Goal: Task Accomplishment & Management: Manage account settings

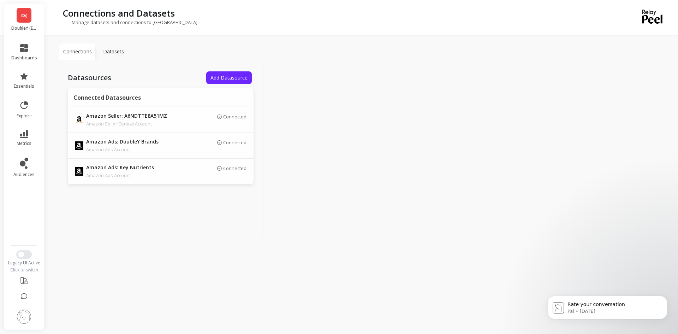
click at [24, 242] on img at bounding box center [24, 316] width 14 height 14
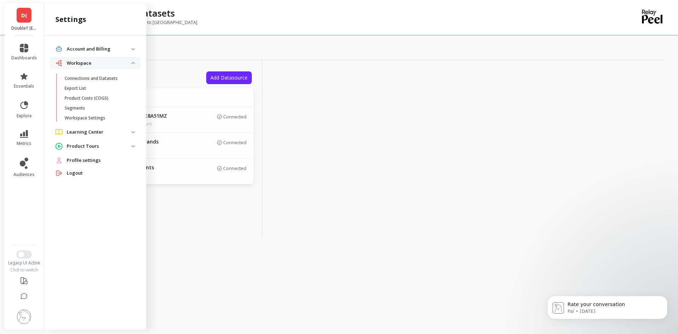
click at [128, 50] on p "Account and Billing" at bounding box center [99, 49] width 65 height 7
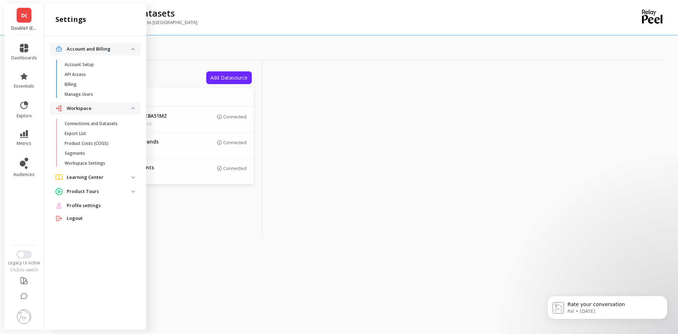
click at [78, 94] on p "Manage Users" at bounding box center [79, 94] width 29 height 6
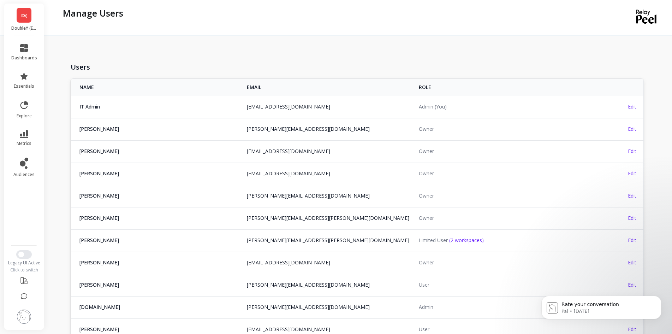
scroll to position [629, 0]
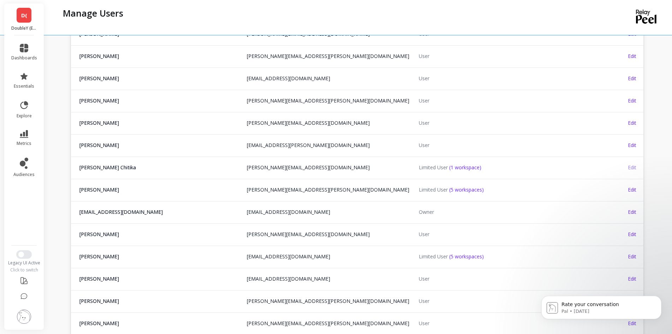
click at [359, 166] on span "Edit" at bounding box center [632, 167] width 8 height 7
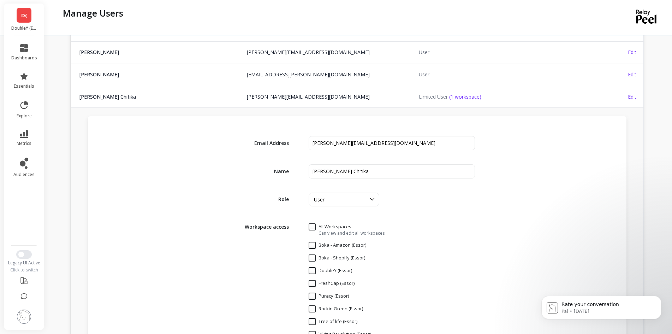
scroll to position [735, 0]
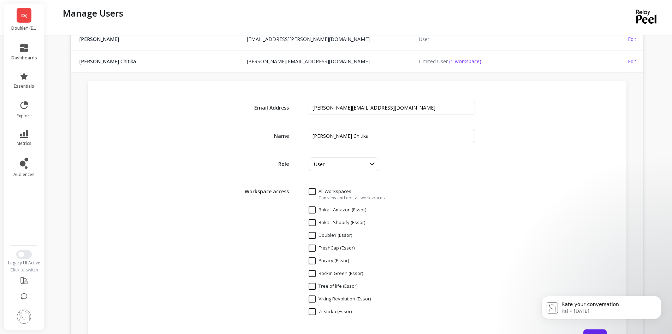
drag, startPoint x: 312, startPoint y: 298, endPoint x: 325, endPoint y: 295, distance: 13.8
click at [312, 242] on \(Essor\) "Viking Revolution (Essor)" at bounding box center [340, 298] width 62 height 7
checkbox \(Essor\) "true"
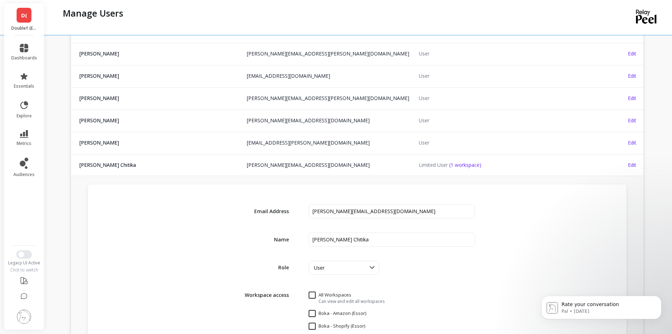
scroll to position [629, 0]
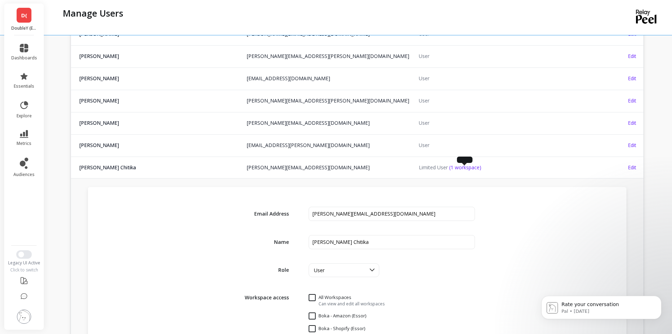
click at [359, 168] on span "(1 workspace)" at bounding box center [465, 167] width 32 height 7
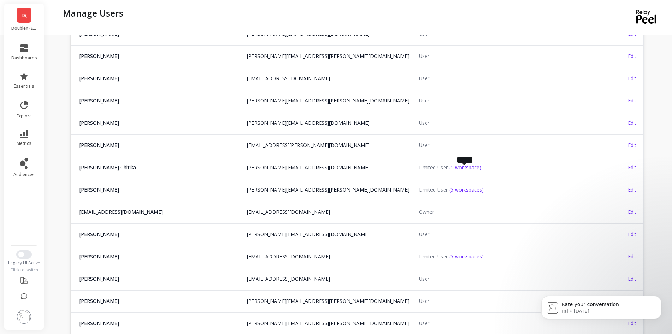
click at [359, 168] on span "(1 workspace)" at bounding box center [465, 167] width 32 height 7
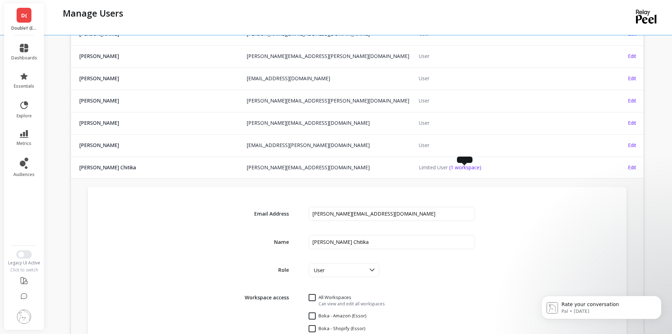
click at [359, 168] on span "(1 workspace)" at bounding box center [465, 167] width 32 height 7
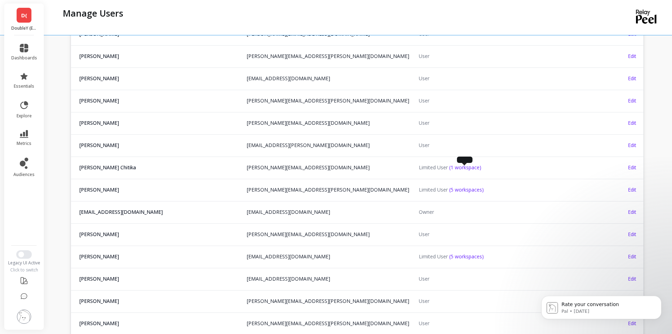
click at [359, 168] on span "(1 workspace)" at bounding box center [465, 167] width 32 height 7
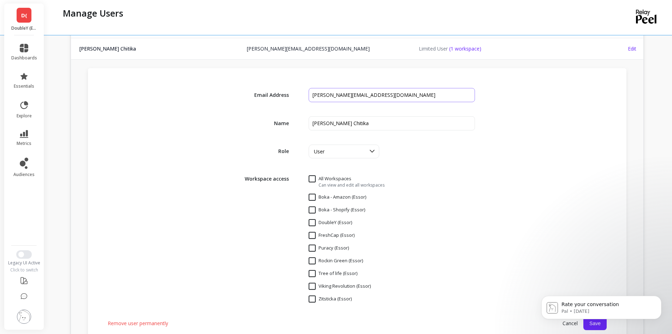
scroll to position [735, 0]
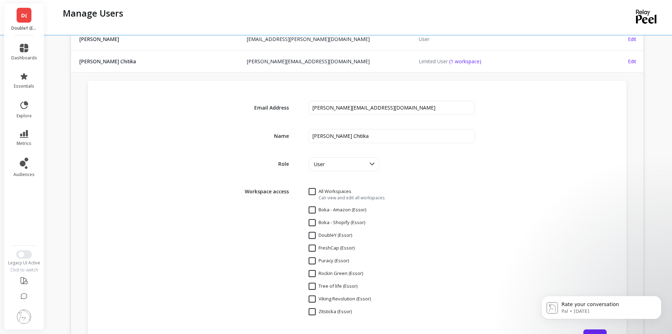
click at [313, 242] on \(Essor\) "Viking Revolution (Essor)" at bounding box center [340, 298] width 62 height 7
checkbox \(Essor\) "true"
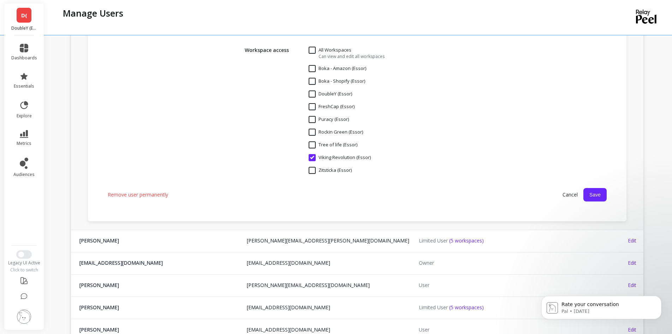
drag, startPoint x: 562, startPoint y: 195, endPoint x: 558, endPoint y: 199, distance: 5.2
click at [359, 195] on span "Cancel" at bounding box center [570, 194] width 26 height 13
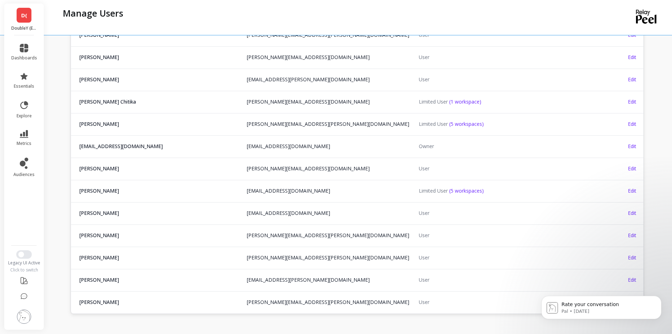
scroll to position [664, 0]
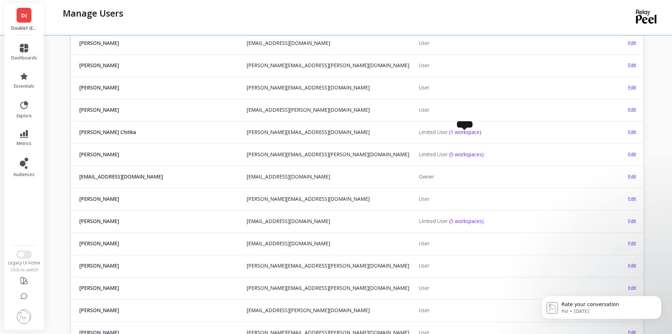
click at [359, 132] on span "(1 workspace)" at bounding box center [465, 131] width 32 height 7
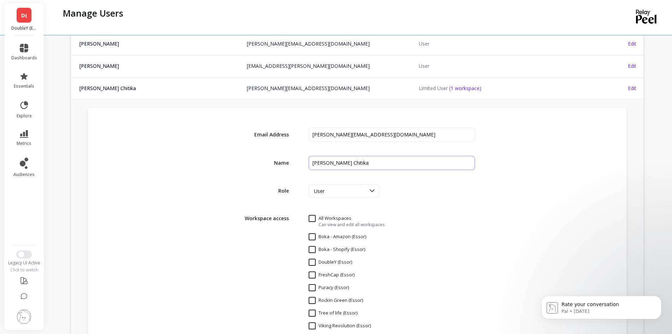
scroll to position [770, 0]
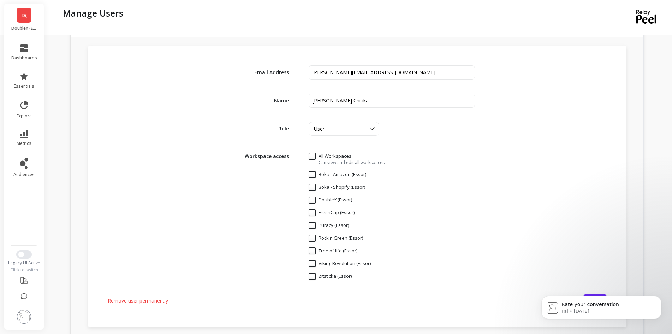
click at [315, 242] on \(Essor\) "Viking Revolution (Essor)" at bounding box center [340, 263] width 62 height 7
checkbox \(Essor\) "true"
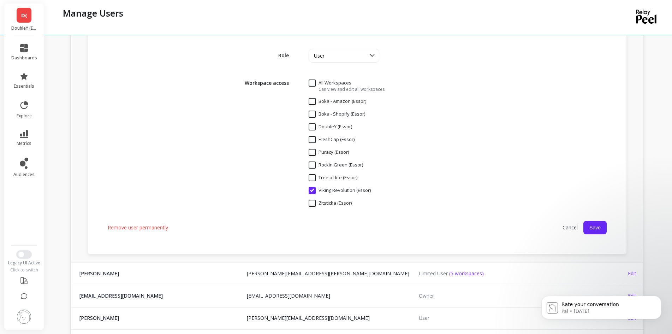
scroll to position [876, 0]
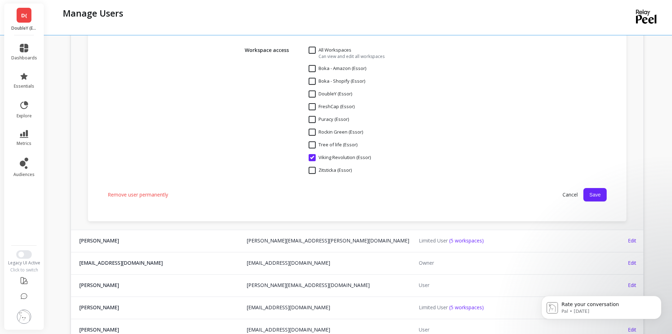
click at [359, 192] on span "Cancel" at bounding box center [570, 194] width 26 height 13
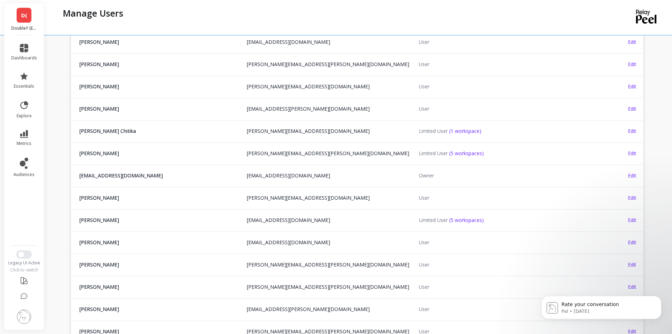
scroll to position [664, 0]
drag, startPoint x: 633, startPoint y: 131, endPoint x: 633, endPoint y: 135, distance: 4.2
click at [359, 131] on span "Edit" at bounding box center [632, 131] width 8 height 7
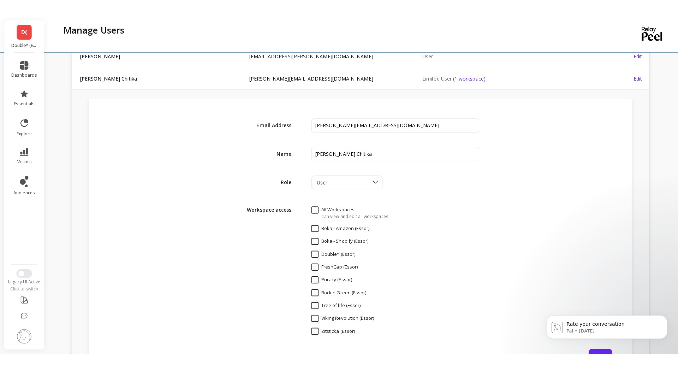
scroll to position [734, 0]
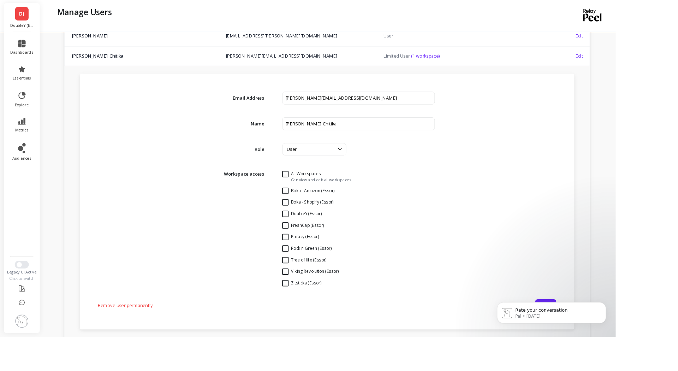
click at [338, 242] on \(Essor\) "Viking Revolution (Essor)" at bounding box center [342, 298] width 62 height 7
checkbox \(Essor\) "true"
click at [359, 242] on icon "Dismiss notification" at bounding box center [616, 308] width 4 height 4
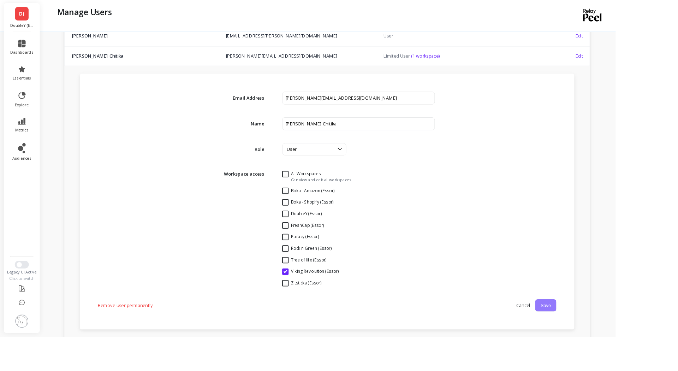
click at [359, 242] on button "Save" at bounding box center [600, 335] width 23 height 13
click at [359, 242] on icon at bounding box center [664, 324] width 6 height 6
click at [359, 242] on span "Cancel" at bounding box center [576, 336] width 26 height 13
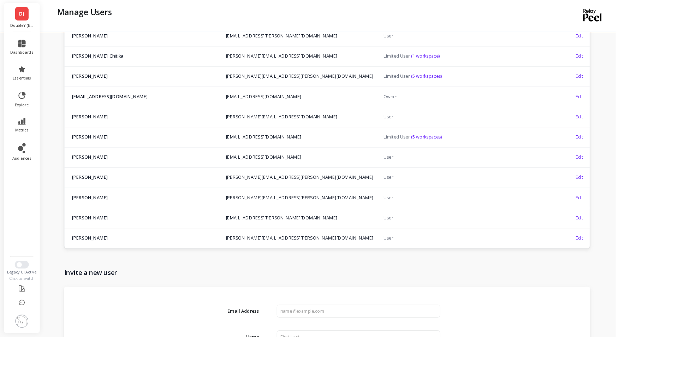
click at [135, 66] on td "[PERSON_NAME] [PERSON_NAME] [PERSON_NAME][EMAIL_ADDRESS][DOMAIN_NAME]" at bounding box center [157, 62] width 173 height 22
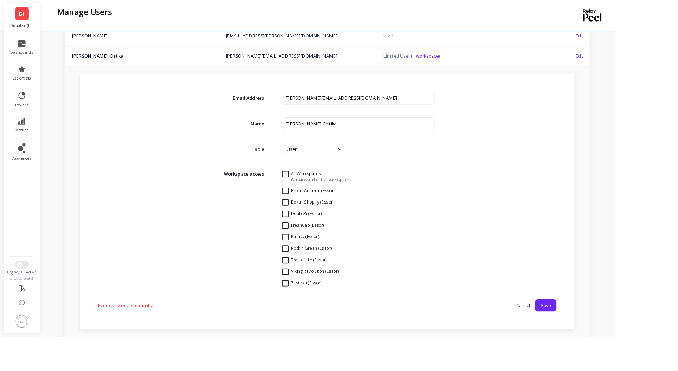
click at [137, 242] on span "Remove user permanently" at bounding box center [138, 336] width 60 height 7
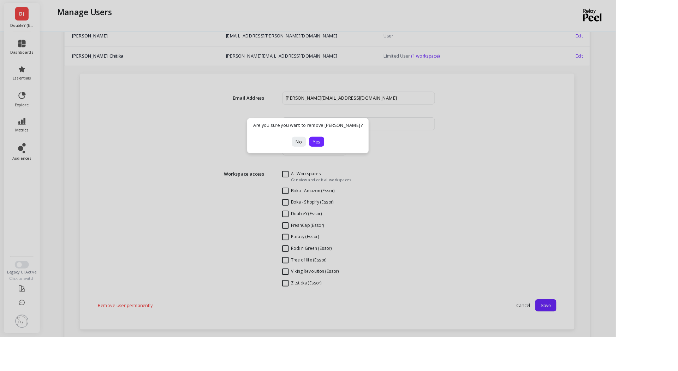
click at [353, 156] on span "Yes" at bounding box center [349, 156] width 8 height 7
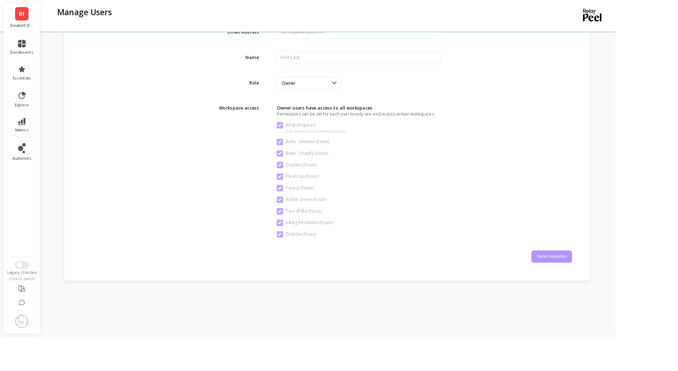
scroll to position [941, 0]
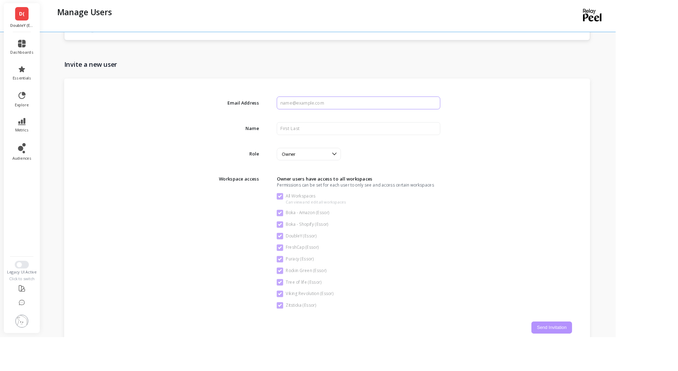
drag, startPoint x: 345, startPoint y: 110, endPoint x: 355, endPoint y: 117, distance: 12.5
click at [344, 110] on input "input" at bounding box center [395, 113] width 180 height 14
paste input "[PERSON_NAME][EMAIL_ADDRESS][DOMAIN_NAME]"
type input "[PERSON_NAME][EMAIL_ADDRESS][DOMAIN_NAME]"
click at [359, 136] on input "input" at bounding box center [395, 141] width 180 height 14
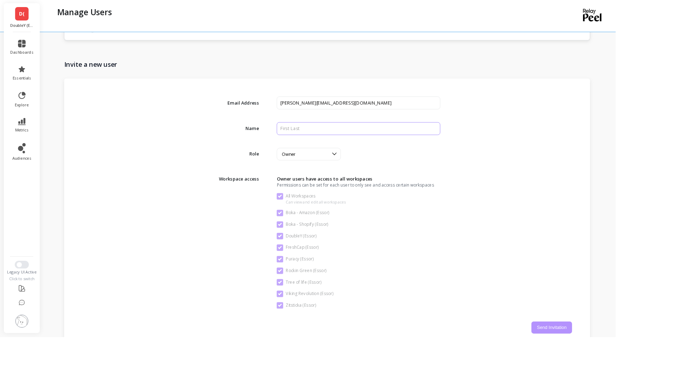
drag, startPoint x: 347, startPoint y: 144, endPoint x: 363, endPoint y: 144, distance: 15.9
click at [347, 143] on input "input" at bounding box center [395, 141] width 180 height 14
paste input "[PERSON_NAME]"
type input "[PERSON_NAME]"
click at [359, 174] on div at bounding box center [367, 169] width 13 height 13
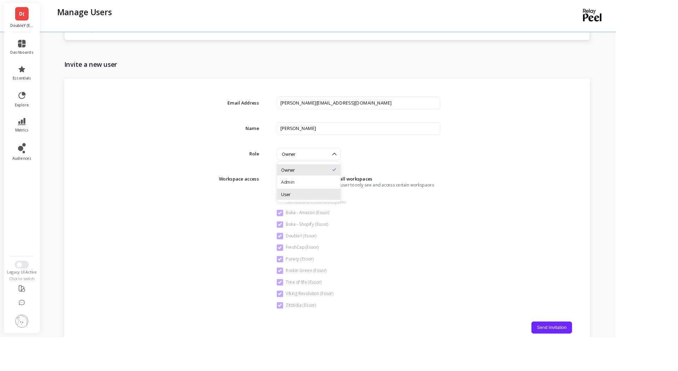
click at [347, 214] on div "User" at bounding box center [339, 213] width 61 height 7
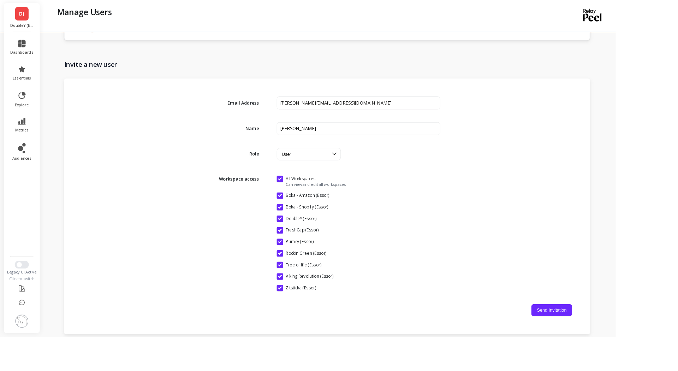
click at [331, 198] on Workspaces "All Workspaces" at bounding box center [343, 196] width 76 height 7
checkbox Workspaces "false"
checkbox \(Essor\) "false"
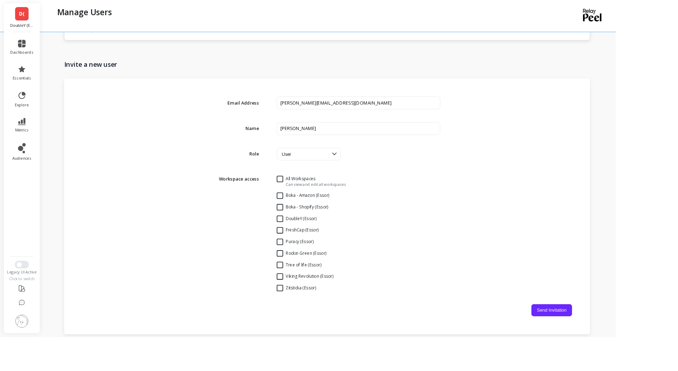
checkbox \(Essor\) "false"
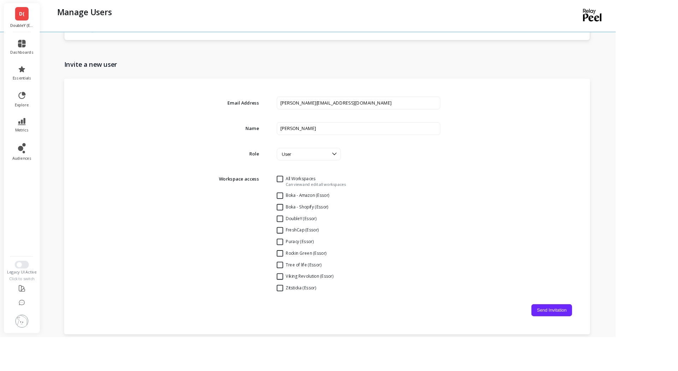
checkbox \(Essor\) "false"
click at [330, 242] on \(Essor\) "Viking Revolution (Essor)" at bounding box center [336, 304] width 62 height 7
checkbox \(Essor\) "true"
drag, startPoint x: 680, startPoint y: 345, endPoint x: 548, endPoint y: 354, distance: 132.0
click at [359, 242] on button "Send Invitation" at bounding box center [607, 341] width 45 height 13
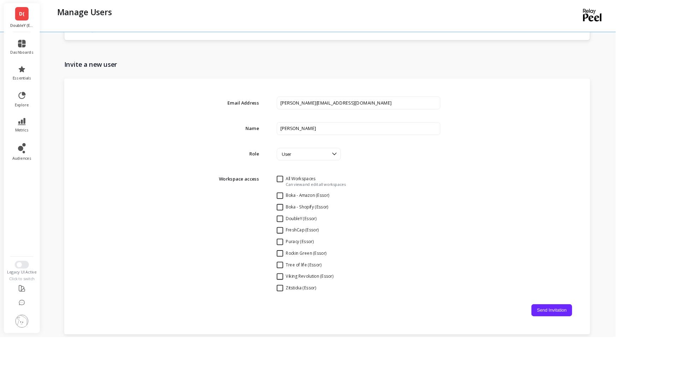
checkbox \(Essor\) "false"
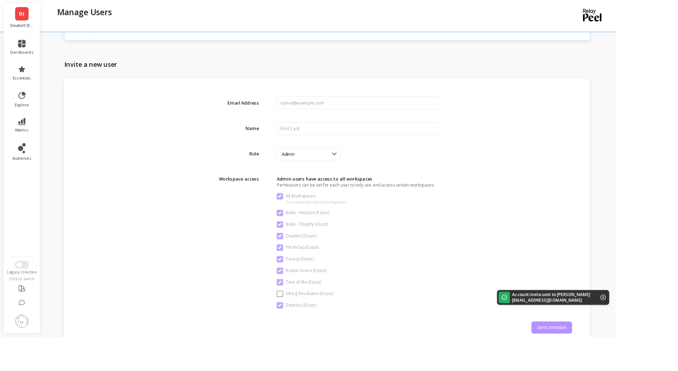
checkbox Workspaces "true"
checkbox \(Essor\) "true"
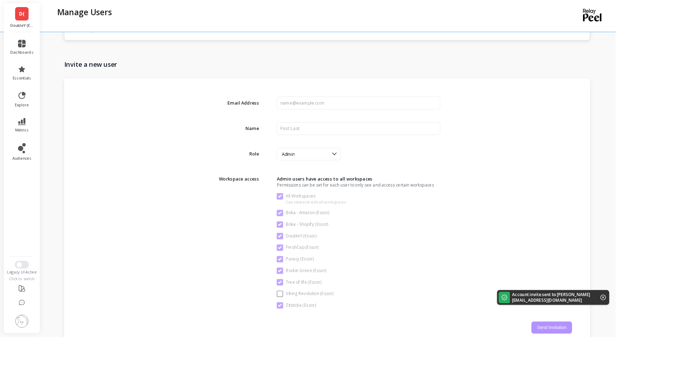
checkbox \(Essor\) "true"
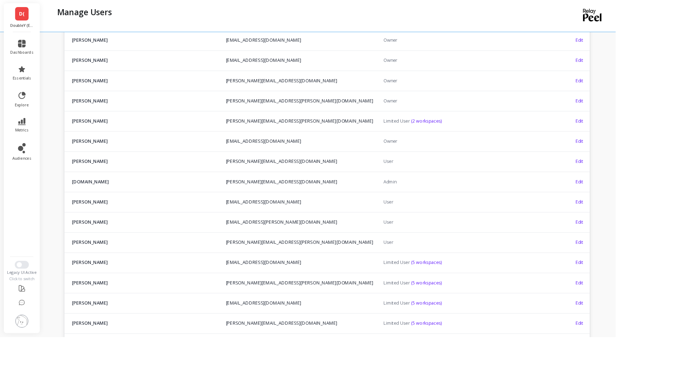
scroll to position [0, 0]
